Goal: Task Accomplishment & Management: Use online tool/utility

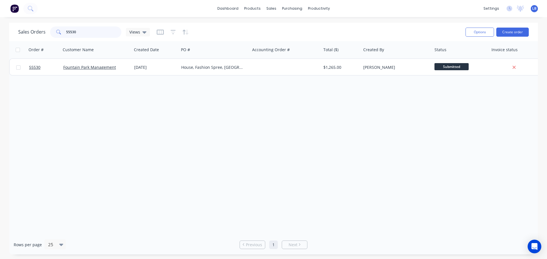
drag, startPoint x: 83, startPoint y: 32, endPoint x: 35, endPoint y: 40, distance: 48.6
click at [34, 41] on div "Sales Orders 55530 Views Options Create order" at bounding box center [273, 32] width 528 height 19
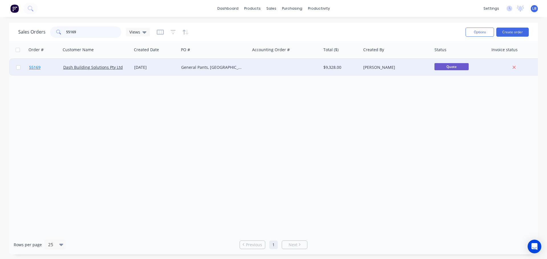
type input "55169"
click at [35, 68] on span "55169" at bounding box center [34, 68] width 11 height 6
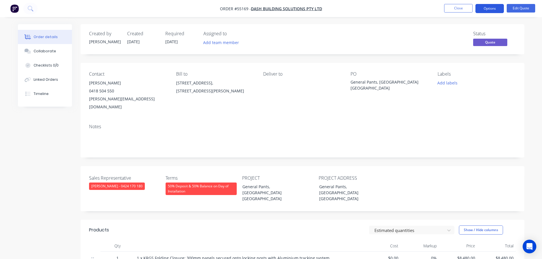
click at [491, 10] on button "Options" at bounding box center [490, 8] width 28 height 9
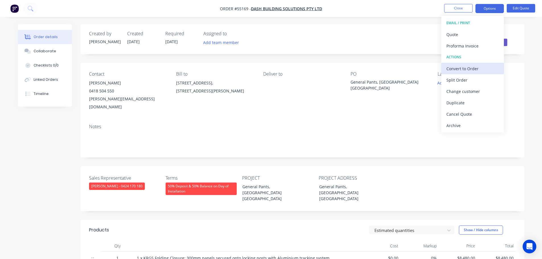
click at [463, 69] on div "Convert to Order" at bounding box center [473, 69] width 52 height 8
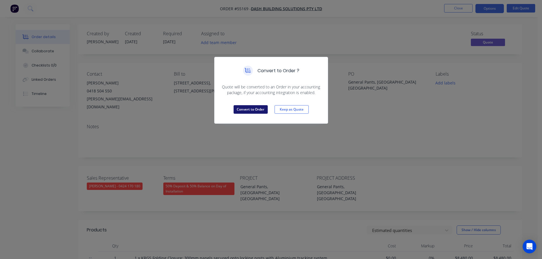
click at [247, 108] on button "Convert to Order" at bounding box center [251, 109] width 34 height 9
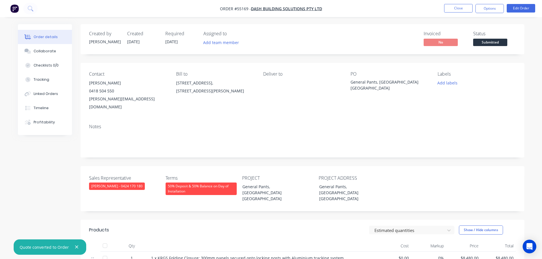
click at [484, 43] on span "Submitted" at bounding box center [490, 42] width 34 height 7
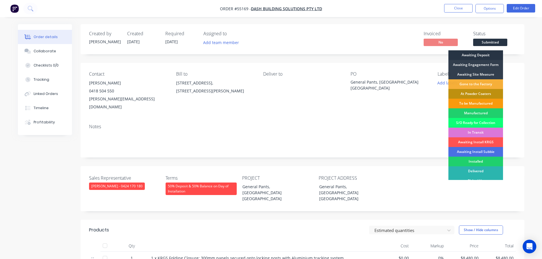
click at [480, 56] on div "Awaiting Deposit" at bounding box center [476, 55] width 55 height 10
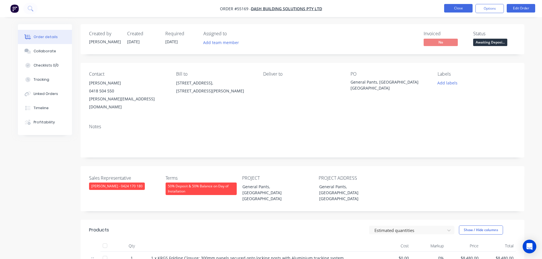
click at [450, 7] on button "Close" at bounding box center [458, 8] width 28 height 9
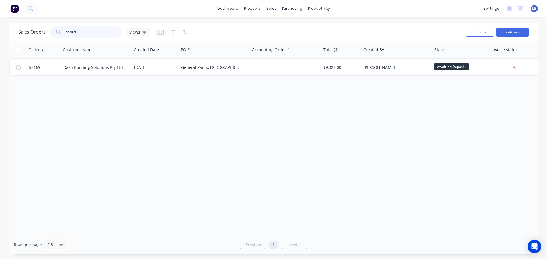
drag, startPoint x: 76, startPoint y: 32, endPoint x: 55, endPoint y: 42, distance: 23.3
click at [55, 42] on div "Sales Orders 55169 Views Options Create order Order # Customer Name Created Dat…" at bounding box center [273, 139] width 528 height 232
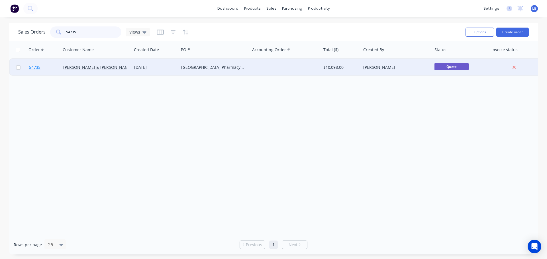
type input "54735"
click at [32, 71] on link "54735" at bounding box center [46, 67] width 34 height 17
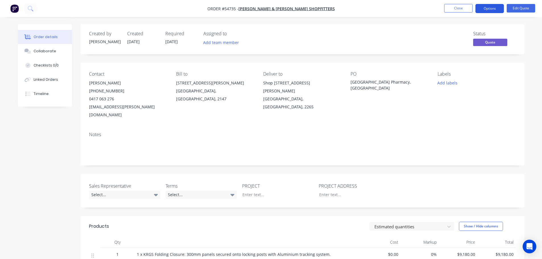
click at [482, 6] on button "Options" at bounding box center [490, 8] width 28 height 9
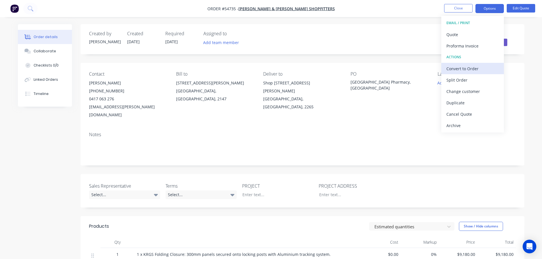
click at [456, 71] on div "Convert to Order" at bounding box center [473, 69] width 52 height 8
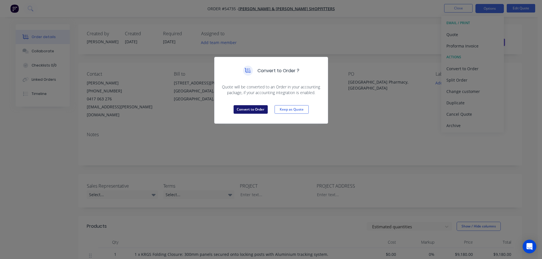
click at [235, 110] on button "Convert to Order" at bounding box center [251, 109] width 34 height 9
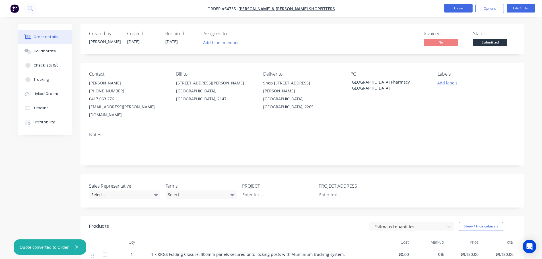
click at [454, 11] on button "Close" at bounding box center [458, 8] width 28 height 9
